Goal: Task Accomplishment & Management: Manage account settings

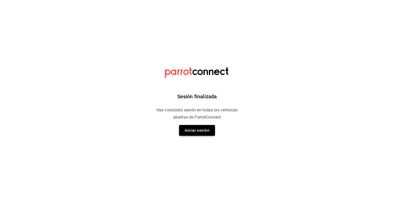
click at [203, 128] on button "Iniciar sesión" at bounding box center [197, 130] width 36 height 11
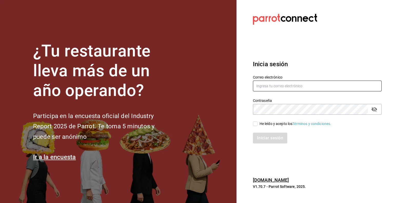
type input "[PERSON_NAME][EMAIL_ADDRESS][PERSON_NAME][DOMAIN_NAME]"
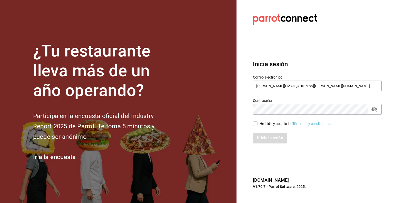
click at [255, 124] on input "He leído y acepto los Términos y condiciones." at bounding box center [255, 123] width 5 height 5
checkbox input "true"
click at [263, 136] on button "Iniciar sesión" at bounding box center [270, 138] width 35 height 11
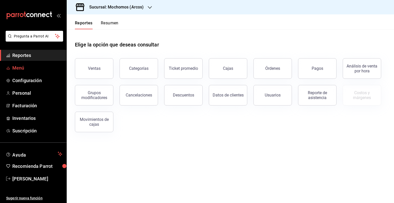
click at [34, 69] on span "Menú" at bounding box center [37, 67] width 50 height 7
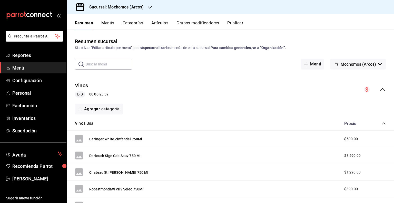
click at [140, 5] on h3 "Sucursal: Mochomos (Arcos)" at bounding box center [114, 7] width 59 height 6
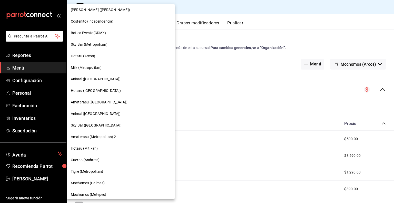
scroll to position [375, 0]
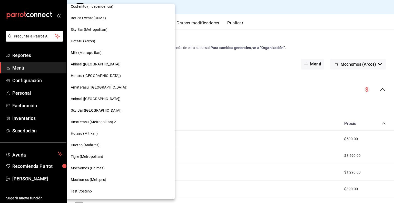
click at [111, 177] on div "Mochomos (Metepec)" at bounding box center [121, 179] width 100 height 5
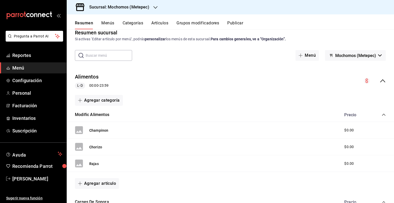
scroll to position [0, 0]
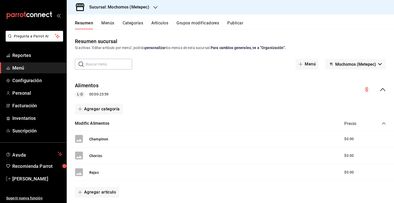
click at [163, 21] on button "Artículos" at bounding box center [160, 25] width 17 height 9
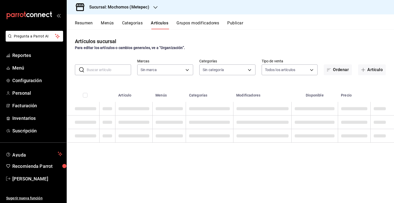
click at [115, 70] on input "text" at bounding box center [109, 70] width 44 height 10
type input "2365f74e-aa6b-4392-bdf2-72765591bddf"
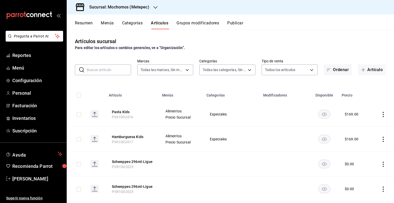
type input "c9cbc288-c827-488d-81f5-370afefb1912,46081463-7037-4dd2-a9ab-e56ff6a8fa7c,bf958…"
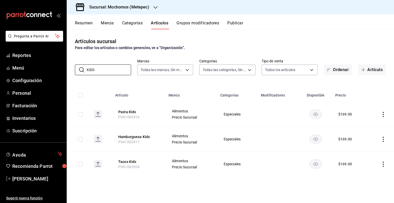
type input "KIDS"
click at [382, 165] on icon "actions" at bounding box center [383, 164] width 5 height 5
click at [372, 167] on span "Editar" at bounding box center [368, 168] width 13 height 5
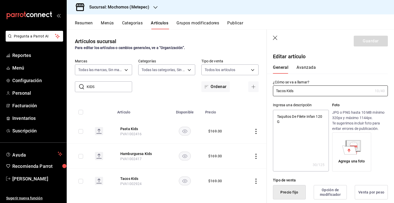
click at [300, 62] on div "General [PERSON_NAME]" at bounding box center [327, 66] width 121 height 13
click at [306, 68] on button "Avanzada" at bounding box center [306, 69] width 19 height 9
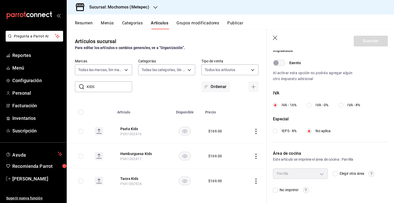
scroll to position [159, 0]
click at [334, 172] on input "Elegir otra área" at bounding box center [335, 174] width 5 height 5
checkbox input "true"
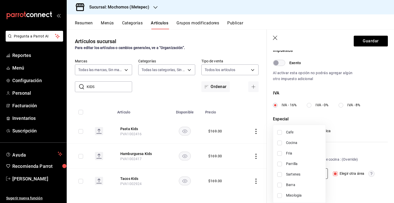
click at [318, 175] on body "Pregunta a Parrot AI Reportes Menú Configuración Personal Facturación Inventari…" at bounding box center [197, 101] width 394 height 203
click at [294, 173] on span "Sartenes" at bounding box center [303, 174] width 35 height 5
type input "2b2b42cd-aaf3-4573-935a-4d53f3ca653d"
checkbox input "true"
click at [124, 48] on div at bounding box center [197, 101] width 394 height 203
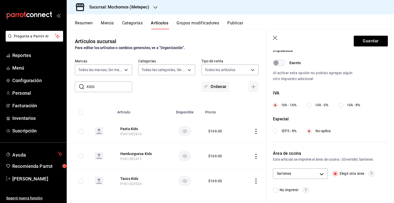
click at [272, 39] on header "Guardar" at bounding box center [330, 40] width 127 height 21
click at [273, 37] on icon "button" at bounding box center [275, 38] width 5 height 5
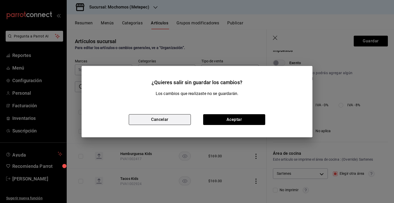
click at [179, 118] on button "Cancelar" at bounding box center [160, 119] width 62 height 11
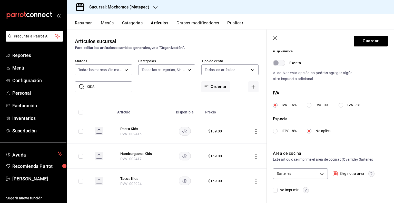
click at [276, 36] on header "Guardar" at bounding box center [330, 40] width 127 height 21
click at [279, 36] on header "Guardar" at bounding box center [330, 40] width 127 height 21
click at [278, 37] on icon "button" at bounding box center [275, 38] width 5 height 5
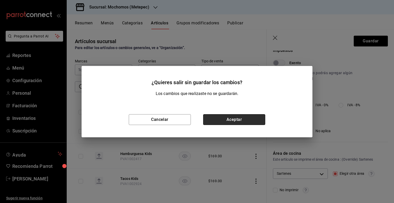
click at [234, 117] on button "Aceptar" at bounding box center [234, 119] width 62 height 11
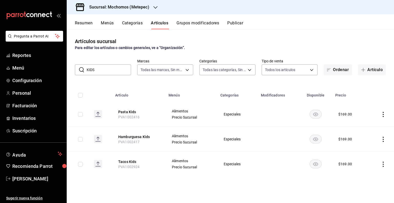
click at [144, 8] on h3 "Sucursal: Mochomos (Metepec)" at bounding box center [117, 7] width 64 height 6
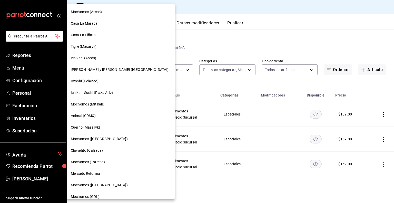
click at [301, 29] on div at bounding box center [197, 101] width 394 height 203
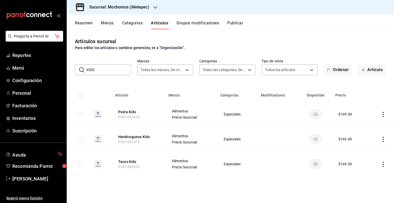
click at [129, 10] on div "Sucursal: Mochomos (Metepec)" at bounding box center [115, 7] width 89 height 14
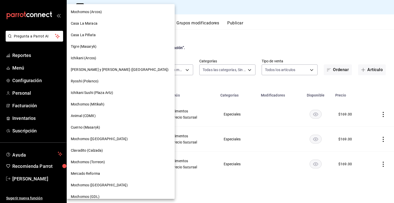
click at [97, 187] on span "Mochomos ([GEOGRAPHIC_DATA])" at bounding box center [99, 185] width 57 height 5
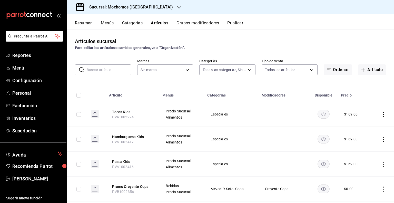
type input "2d195258-a112-483e-9c41-0e6351594330,d48f3e9a-3ab1-4b8f-8ab3-d3938f1810f2,a94d4…"
click at [116, 69] on input "text" at bounding box center [109, 70] width 44 height 10
click at [113, 71] on input "text" at bounding box center [109, 70] width 44 height 10
click at [115, 52] on div "Artículos sucursal Para editar los artículos o cambios generales, ve a “Organiz…" at bounding box center [231, 116] width 328 height 174
type input "562d5b5b-21a2-4ace-a941-66278f4a6c49"
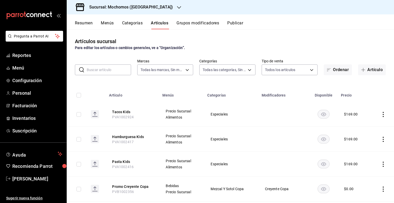
click at [117, 73] on input "text" at bounding box center [109, 70] width 44 height 10
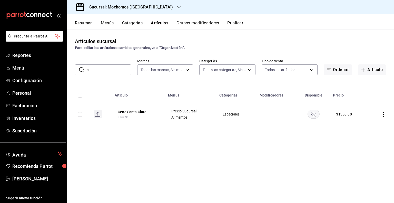
type input "c"
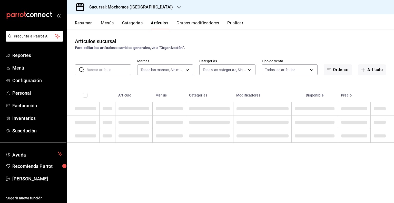
click at [107, 71] on input "text" at bounding box center [109, 70] width 44 height 10
click at [138, 56] on div "Artículos sucursal Para editar los artículos o cambios generales, ve a “Organiz…" at bounding box center [231, 116] width 328 height 174
click at [107, 63] on div "​ ​ Marcas Todas las marcas, Sin marca 562d5b5b-21a2-4ace-a941-66278f4a6c49 Cat…" at bounding box center [231, 67] width 328 height 16
click at [107, 68] on input "text" at bounding box center [109, 70] width 44 height 10
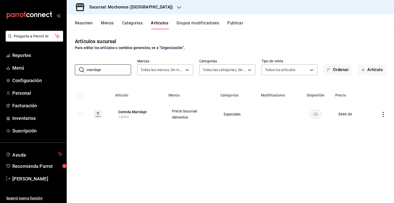
type input "maridaje"
click at [110, 6] on h3 "Sucursal: Mochomos ([GEOGRAPHIC_DATA])" at bounding box center [129, 7] width 88 height 6
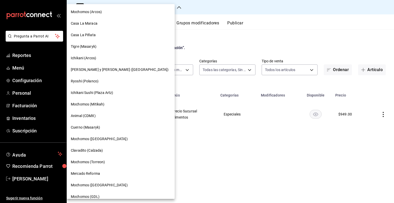
click at [203, 136] on div at bounding box center [197, 101] width 394 height 203
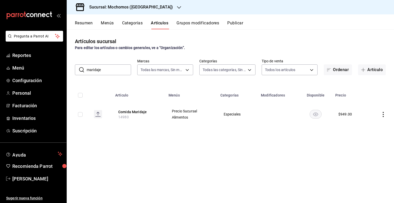
click at [121, 5] on h3 "Sucursal: Mochomos ([GEOGRAPHIC_DATA])" at bounding box center [129, 7] width 88 height 6
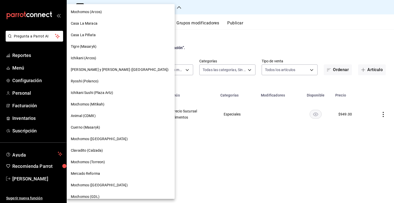
click at [98, 139] on span "Mochomos ([GEOGRAPHIC_DATA])" at bounding box center [99, 138] width 57 height 5
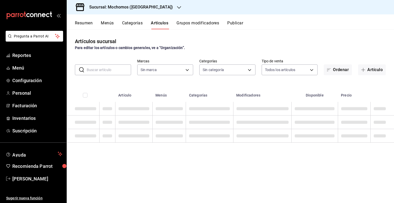
click at [112, 72] on input "text" at bounding box center [109, 70] width 44 height 10
click at [147, 9] on div "Sucursal: Mochomos ([GEOGRAPHIC_DATA])" at bounding box center [127, 7] width 112 height 14
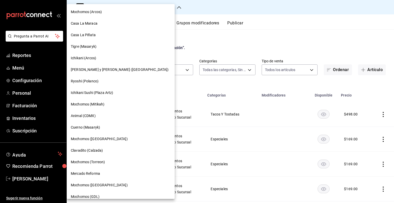
type input "357a9704-c999-4c63-af81-0c25438b67b5,a93eec79-672f-49c2-b1cd-14f211909374,5e983…"
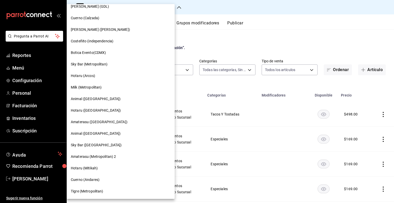
scroll to position [375, 0]
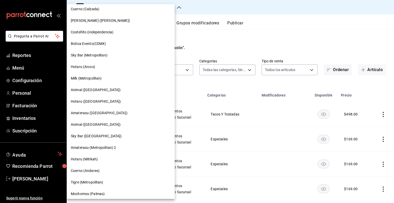
type input "65eb7388-82e4-42fa-8caf-680550c77e6f"
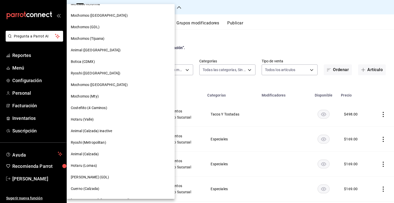
scroll to position [67, 0]
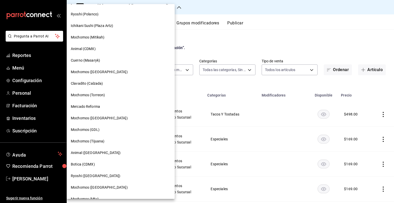
click at [96, 122] on div "Mochomos ([GEOGRAPHIC_DATA])" at bounding box center [121, 118] width 108 height 12
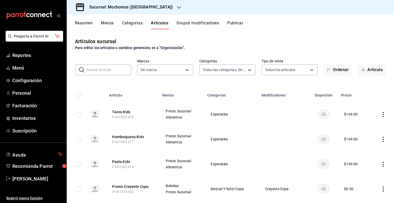
type input "2d195258-a112-483e-9c41-0e6351594330,d48f3e9a-3ab1-4b8f-8ab3-d3938f1810f2,a94d4…"
click at [112, 72] on input "text" at bounding box center [109, 70] width 44 height 10
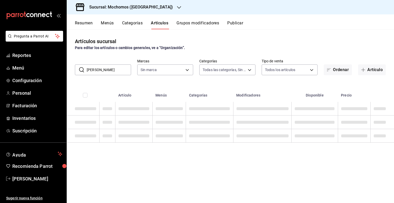
type input "mari"
type input "562d5b5b-21a2-4ace-a941-66278f4a6c49"
type input "maridaje"
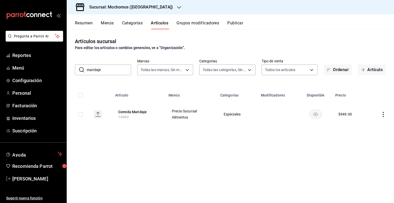
click at [149, 86] on th "Artículo" at bounding box center [138, 94] width 53 height 16
click at [383, 112] on icon "actions" at bounding box center [383, 114] width 1 height 5
click at [370, 124] on span "Editar" at bounding box center [368, 126] width 13 height 5
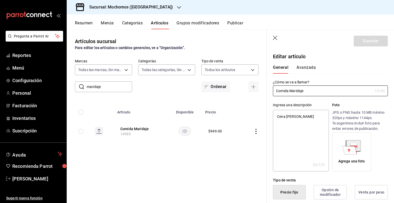
type textarea "x"
type input "$949.00"
click at [288, 92] on input "Comida Maridaje" at bounding box center [323, 91] width 100 height 10
type input "CMaridaje"
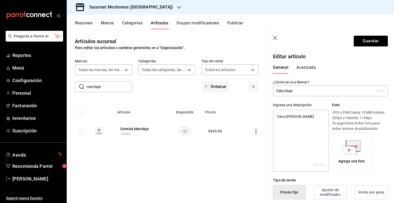
type textarea "x"
type input "CenMaridaje"
type textarea "x"
type input "CenaMaridaje"
type textarea "x"
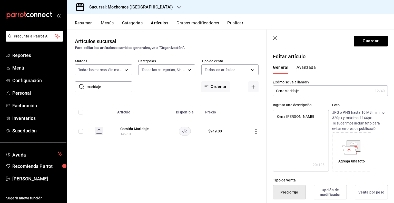
type input "Cena Maridaje"
type textarea "x"
click at [317, 89] on input "Cena Maridaje" at bounding box center [323, 91] width 100 height 10
type input "Cena Maridaje"
click at [311, 96] on input "Cena Maridaje" at bounding box center [323, 91] width 100 height 10
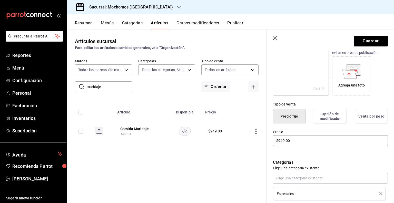
scroll to position [128, 0]
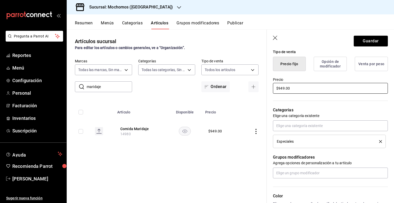
click at [292, 89] on input "$949.00" at bounding box center [330, 88] width 115 height 11
drag, startPoint x: 290, startPoint y: 88, endPoint x: 267, endPoint y: 90, distance: 22.6
click at [267, 90] on div "Precio $949.00" at bounding box center [327, 82] width 121 height 23
type input "$1.00"
type textarea "x"
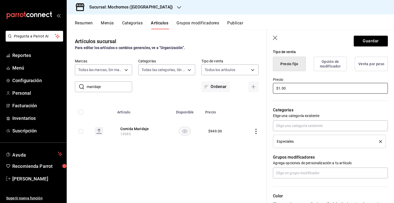
type input "$14.00"
type textarea "x"
type input "$149.00"
type textarea "x"
type input "$1490.00"
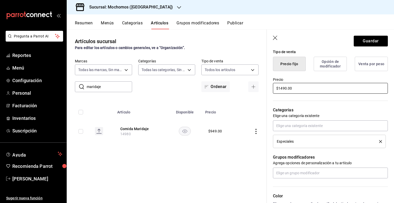
type textarea "x"
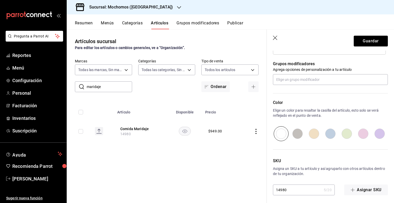
scroll to position [224, 0]
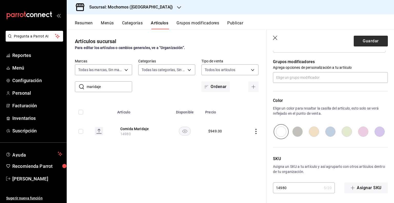
type input "$1490.00"
click at [356, 40] on button "Guardar" at bounding box center [371, 41] width 34 height 11
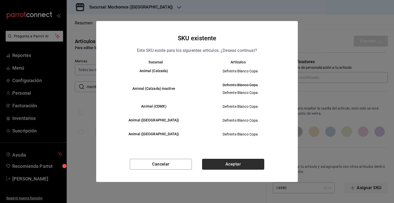
click at [237, 163] on button "Aceptar" at bounding box center [233, 164] width 62 height 11
type textarea "x"
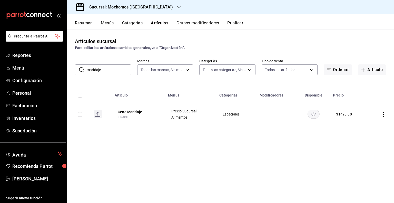
click at [234, 20] on div "Resumen Menús Categorías Artículos Grupos modificadores Publicar" at bounding box center [231, 21] width 328 height 15
click at [234, 21] on button "Publicar" at bounding box center [236, 25] width 16 height 9
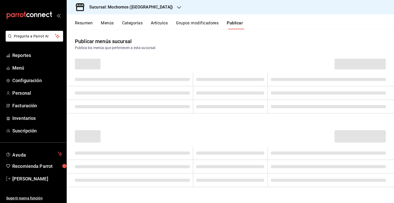
click at [349, 67] on span at bounding box center [360, 64] width 51 height 11
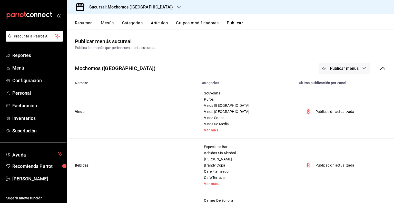
click at [349, 67] on span "Publicar menús" at bounding box center [344, 68] width 29 height 5
click at [344, 81] on li "Punto de venta" at bounding box center [340, 85] width 47 height 14
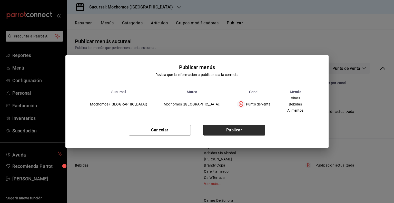
click at [251, 132] on button "Publicar" at bounding box center [234, 130] width 62 height 11
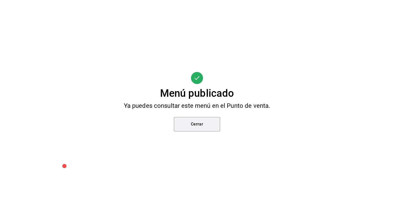
click at [202, 127] on button "Cerrar" at bounding box center [197, 124] width 46 height 14
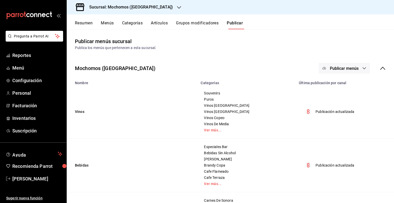
click at [351, 69] on span "Publicar menús" at bounding box center [344, 68] width 29 height 5
click at [246, 67] on div at bounding box center [197, 101] width 394 height 203
click at [164, 23] on button "Artículos" at bounding box center [159, 25] width 17 height 9
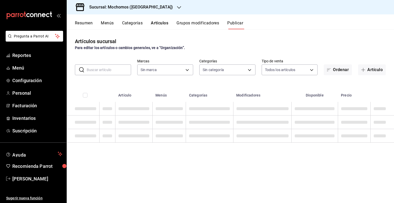
type input "562d5b5b-21a2-4ace-a941-66278f4a6c49"
click at [105, 70] on input "text" at bounding box center [109, 70] width 44 height 10
click at [121, 57] on div "Artículos sucursal Para editar los artículos o cambios generales, ve a “Organiz…" at bounding box center [231, 116] width 328 height 174
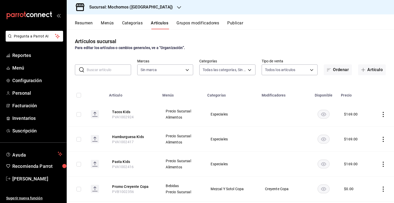
type input "2d195258-a112-483e-9c41-0e6351594330,d48f3e9a-3ab1-4b8f-8ab3-d3938f1810f2,a94d4…"
type input "562d5b5b-21a2-4ace-a941-66278f4a6c49"
click at [103, 70] on input "text" at bounding box center [109, 70] width 44 height 10
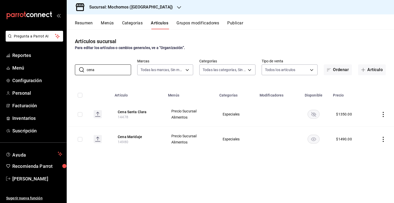
type input "cena"
click at [123, 143] on span "14980" at bounding box center [123, 142] width 11 height 4
